Goal: Task Accomplishment & Management: Complete application form

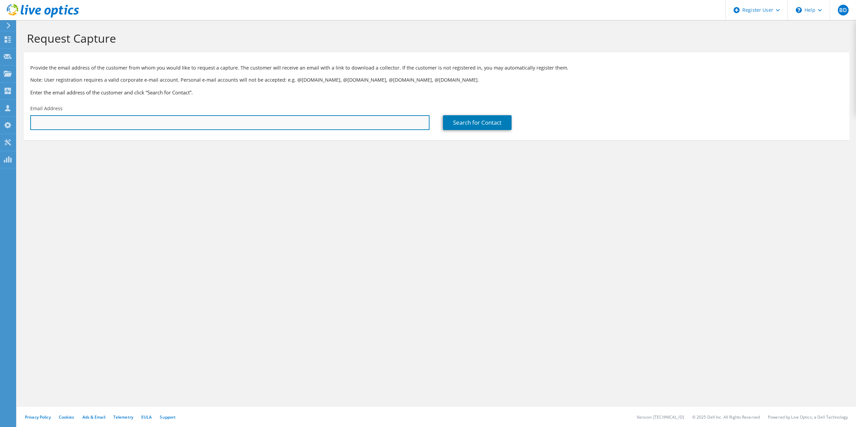
click at [252, 126] on input "text" at bounding box center [229, 122] width 399 height 15
paste input "[EMAIL_ADDRESS][DOMAIN_NAME]"
type input "[EMAIL_ADDRESS][DOMAIN_NAME]"
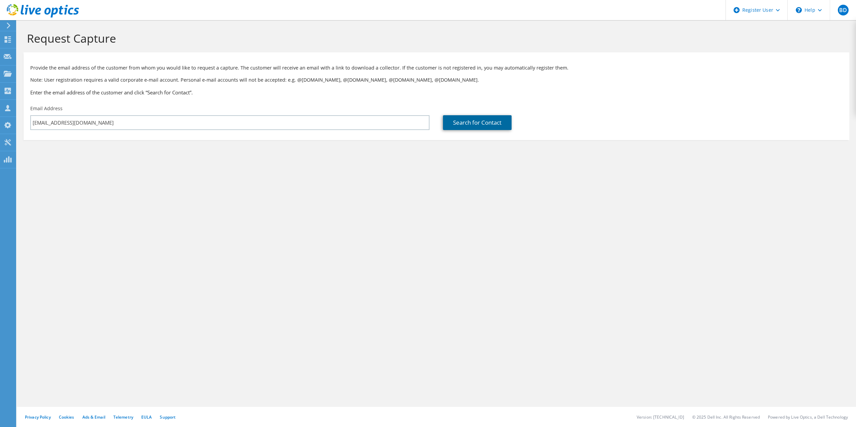
click at [476, 115] on link "Search for Contact" at bounding box center [477, 122] width 69 height 15
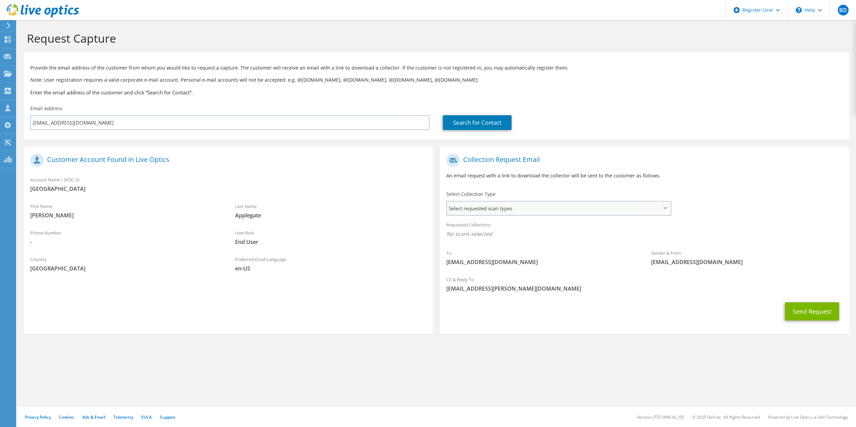
click at [504, 209] on span "Select requested scan types" at bounding box center [558, 208] width 223 height 13
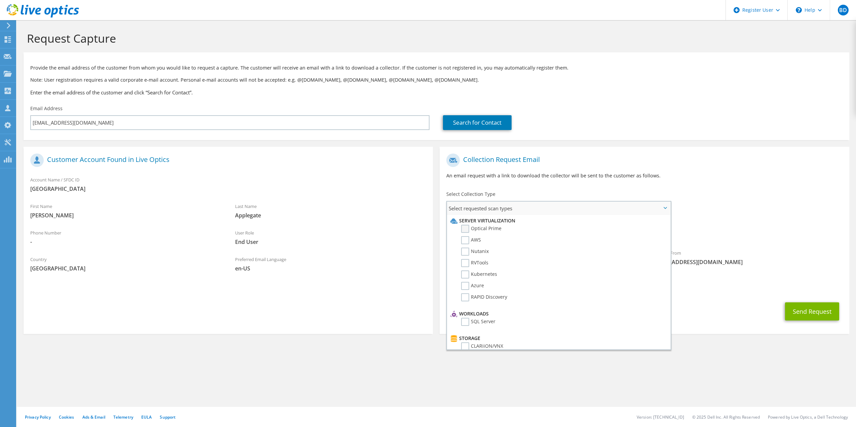
click at [463, 229] on label "Optical Prime" at bounding box center [481, 229] width 40 height 8
click at [0, 0] on input "Optical Prime" at bounding box center [0, 0] width 0 height 0
click at [722, 292] on span "[EMAIL_ADDRESS][PERSON_NAME][DOMAIN_NAME]" at bounding box center [644, 290] width 396 height 7
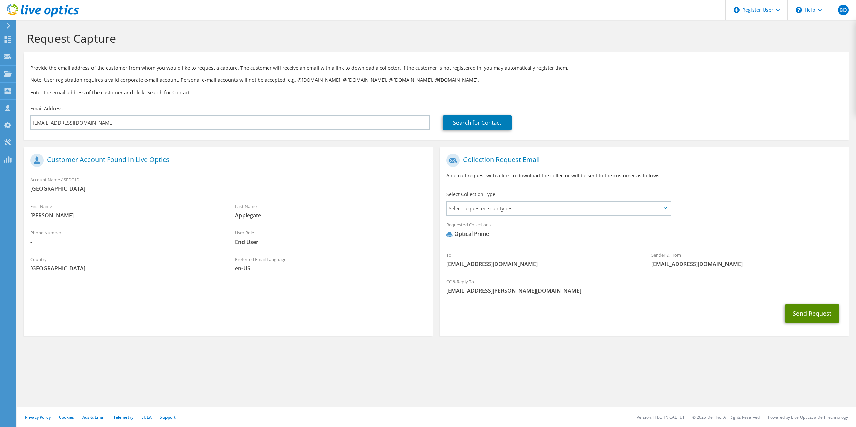
click at [811, 314] on button "Send Request" at bounding box center [812, 314] width 54 height 18
